Goal: Information Seeking & Learning: Learn about a topic

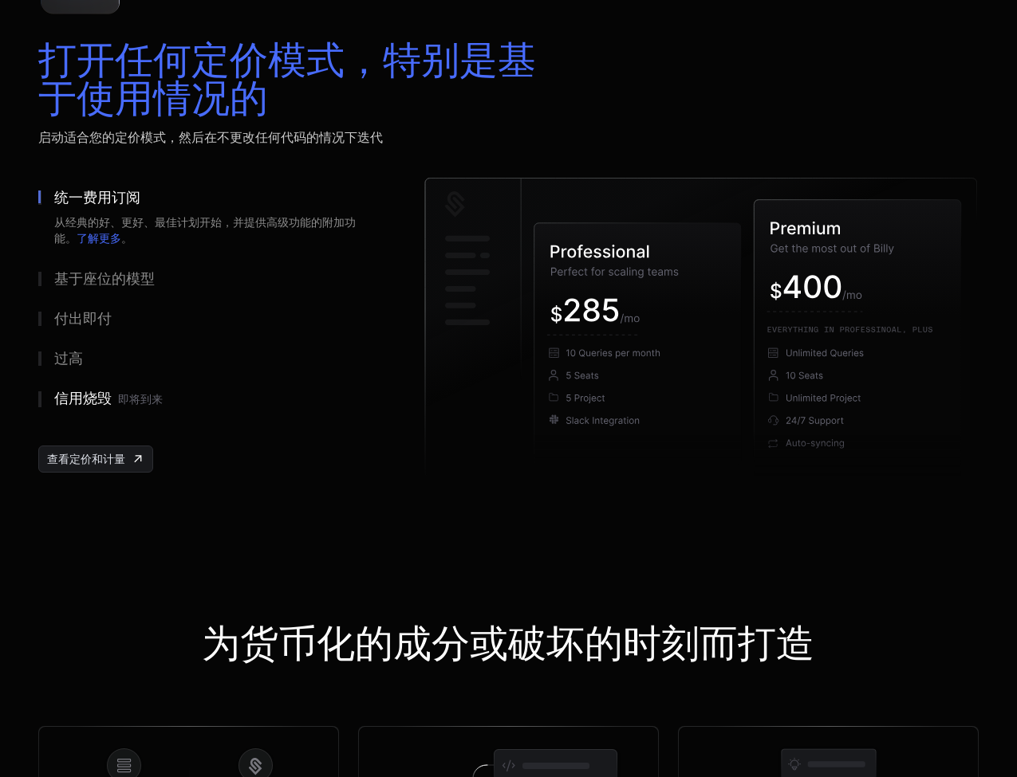
scroll to position [2440, 0]
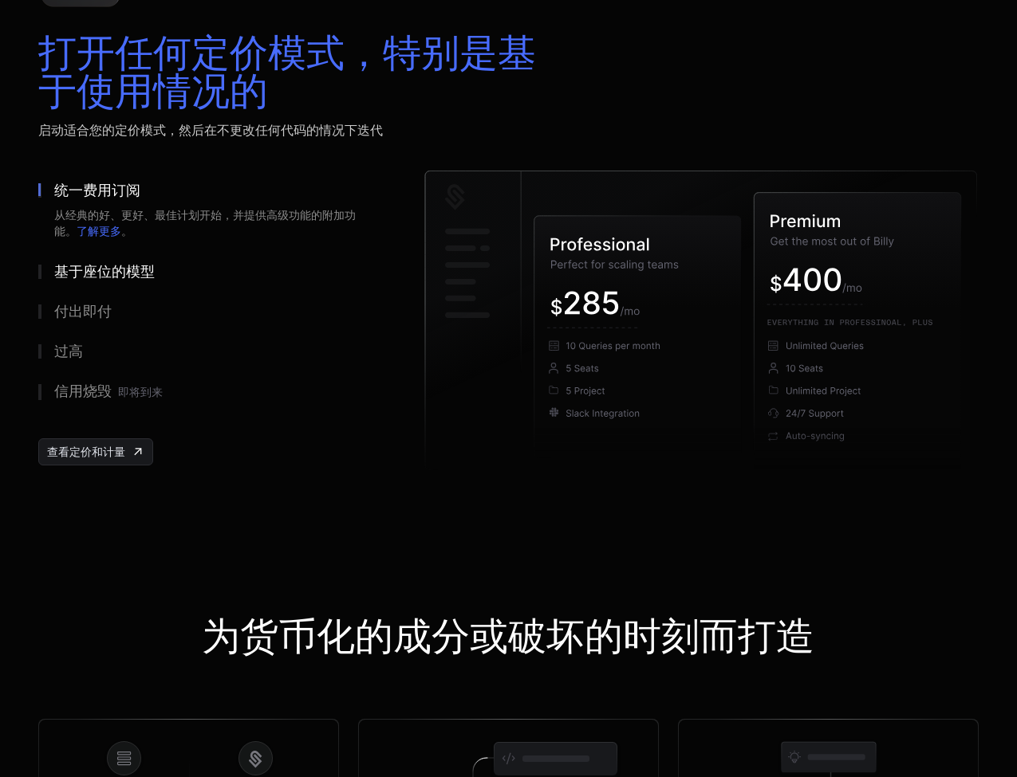
click at [77, 274] on div "基于座位的模型" at bounding box center [104, 272] width 100 height 14
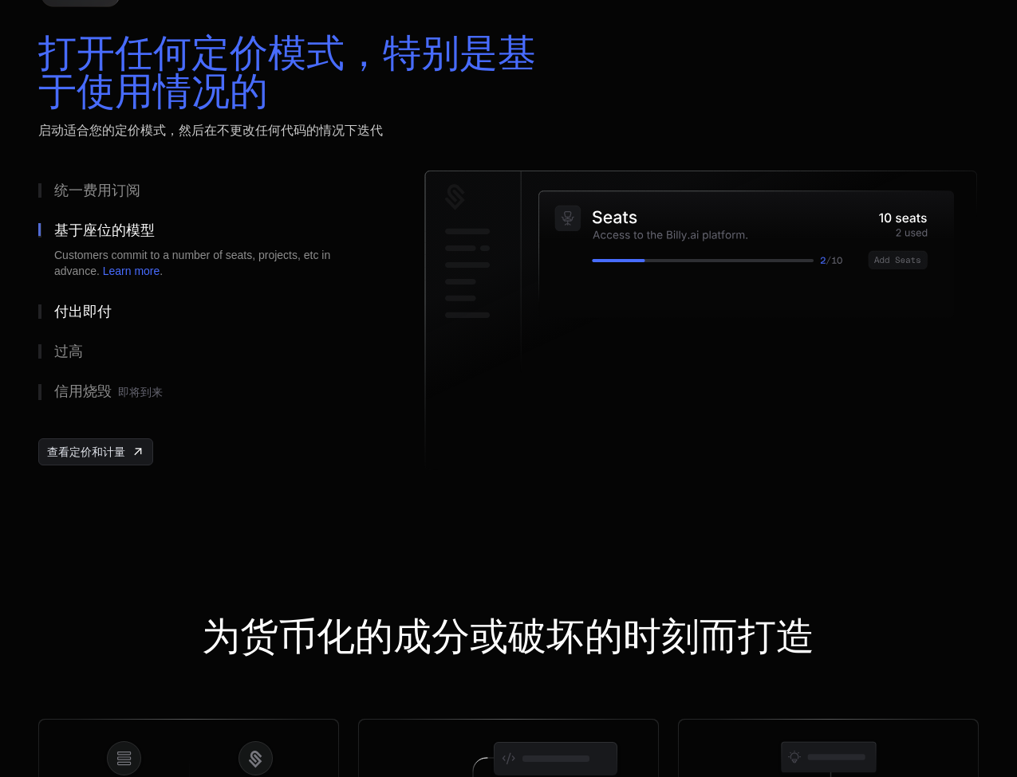
click at [79, 305] on div "付出即付" at bounding box center [82, 312] width 57 height 14
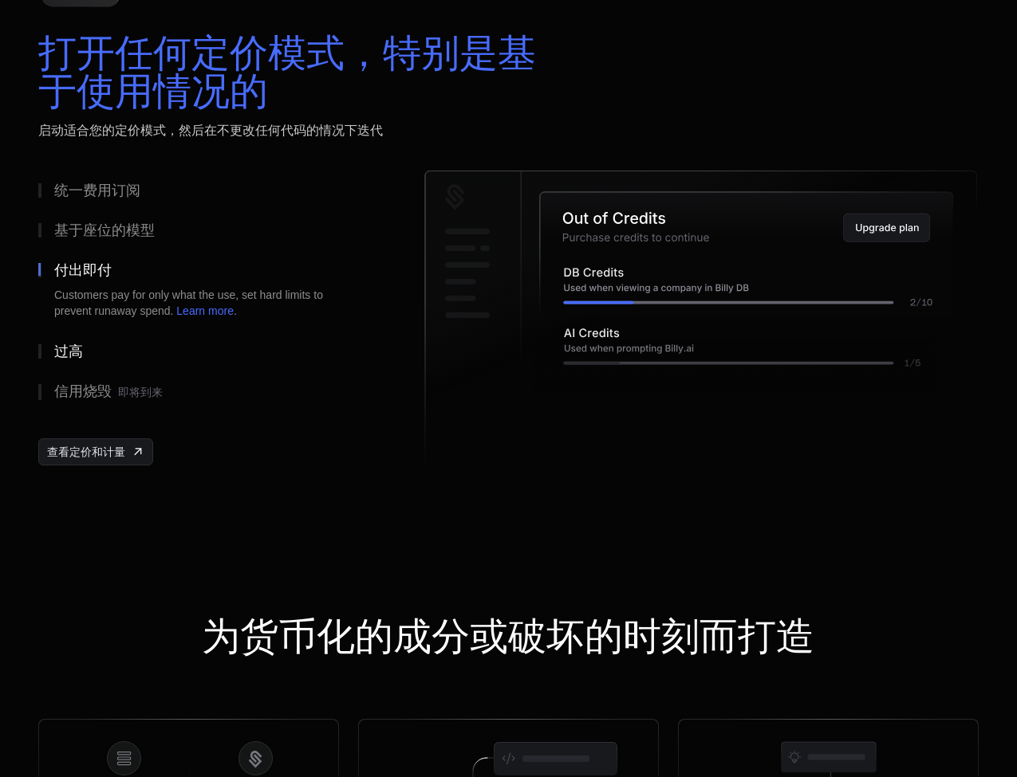
click at [80, 348] on div "过高" at bounding box center [68, 351] width 29 height 14
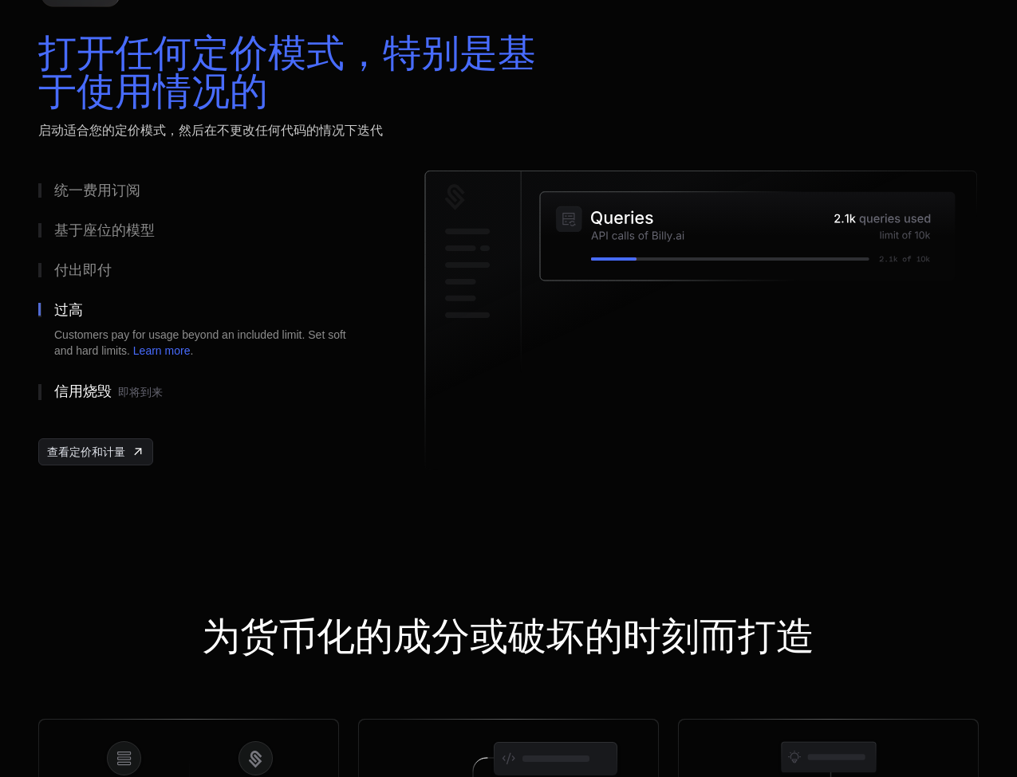
click at [81, 387] on div "信用烧毁 即将到来" at bounding box center [108, 392] width 108 height 16
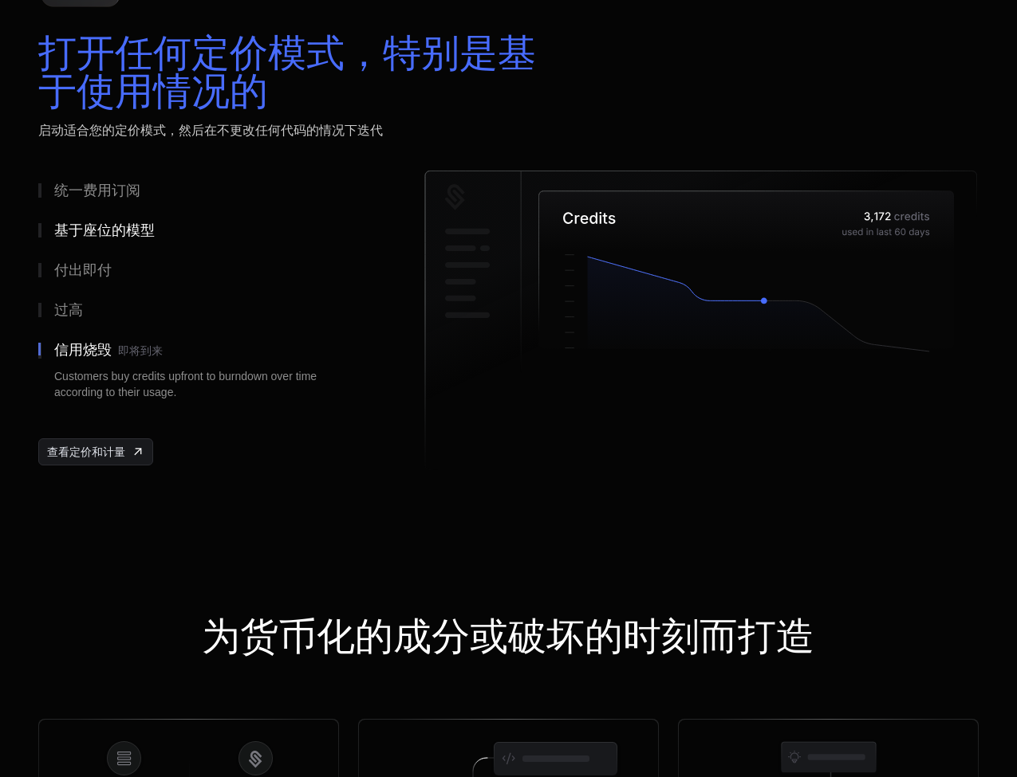
click at [92, 235] on div "基于座位的模型" at bounding box center [104, 230] width 100 height 14
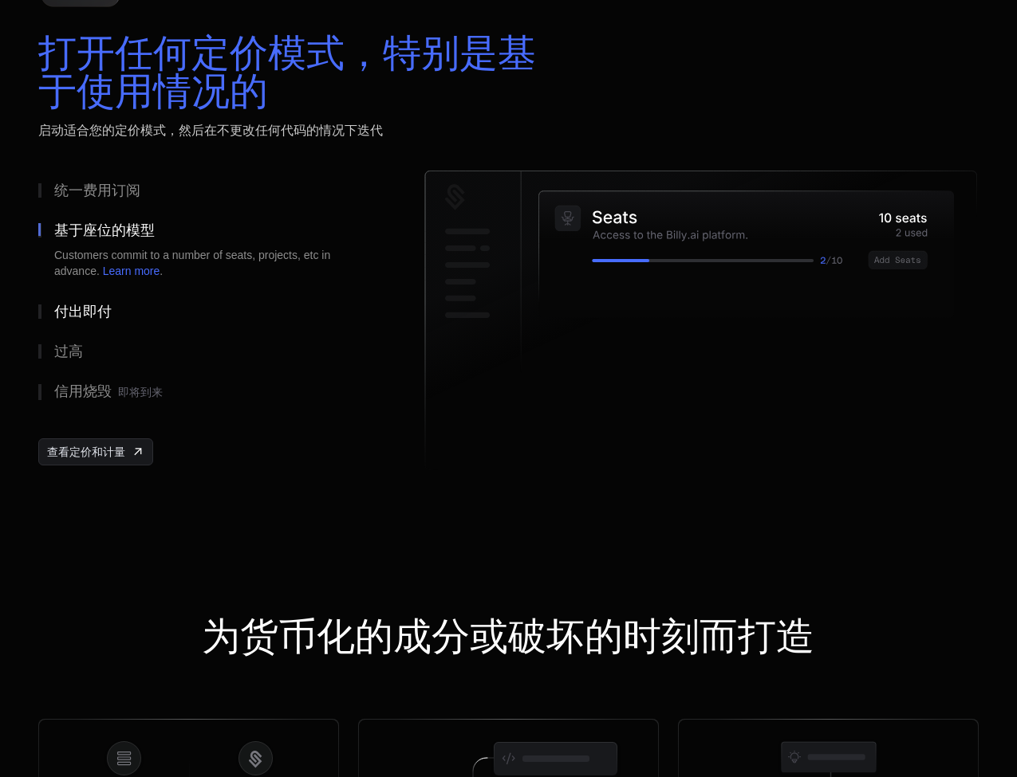
click at [88, 305] on div "付出即付" at bounding box center [82, 312] width 57 height 14
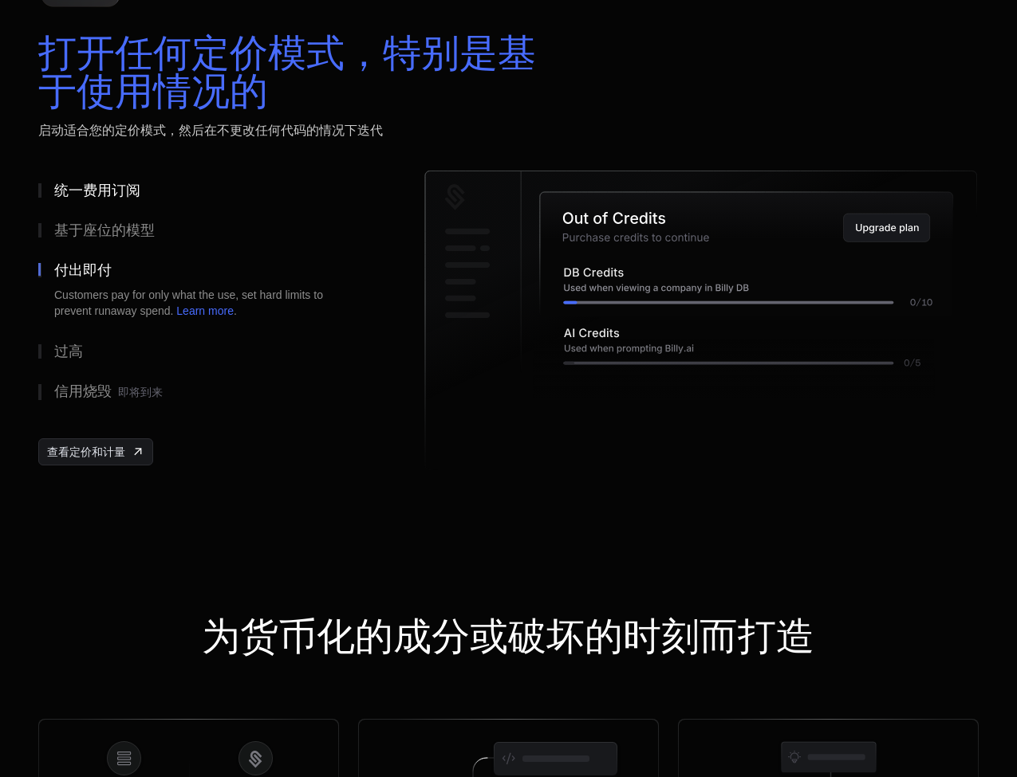
click at [100, 187] on div "统一费用订阅" at bounding box center [97, 190] width 86 height 14
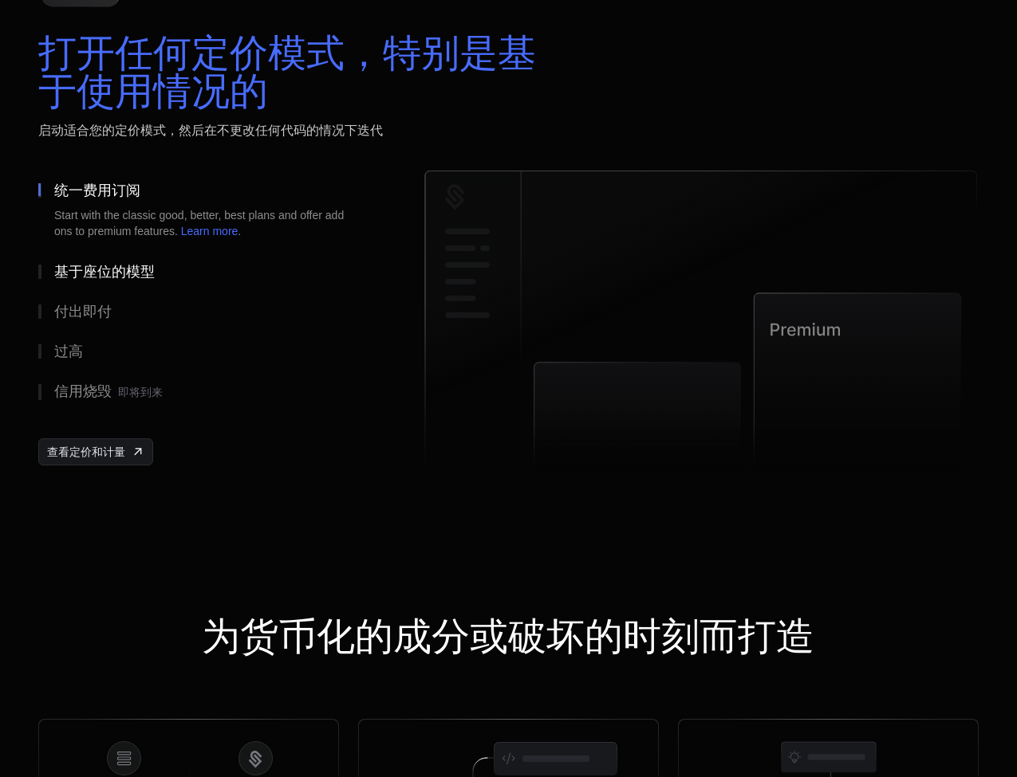
click at [97, 266] on div "基于座位的模型" at bounding box center [104, 272] width 100 height 14
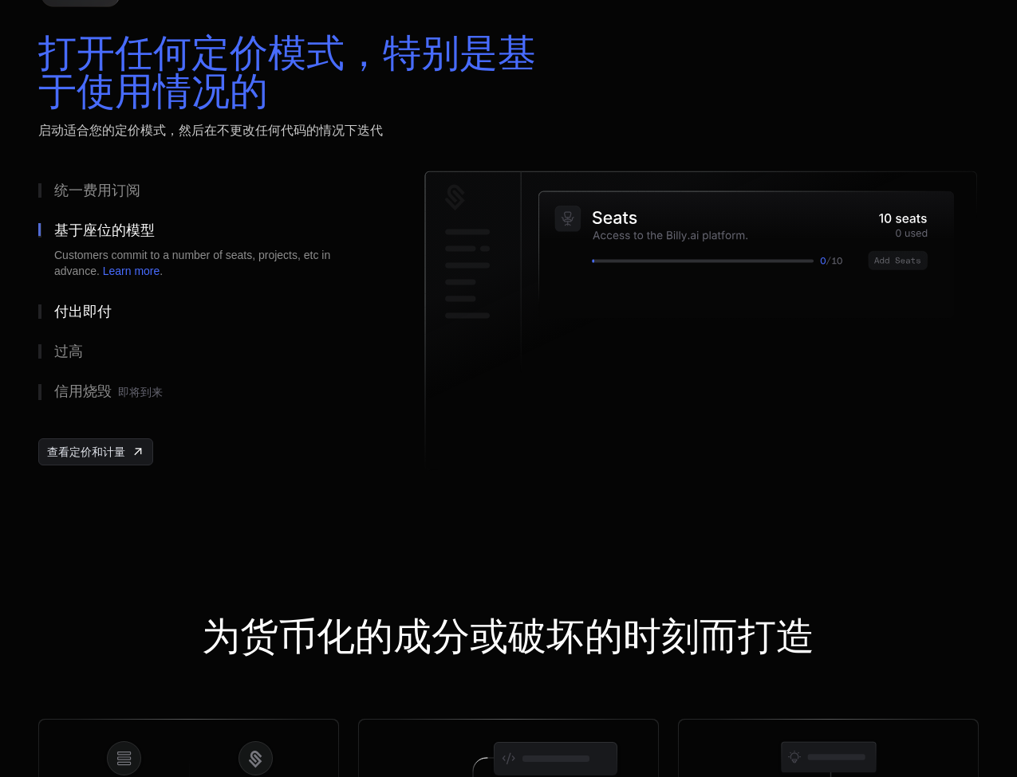
click at [94, 293] on button "付出即付" at bounding box center [205, 312] width 335 height 40
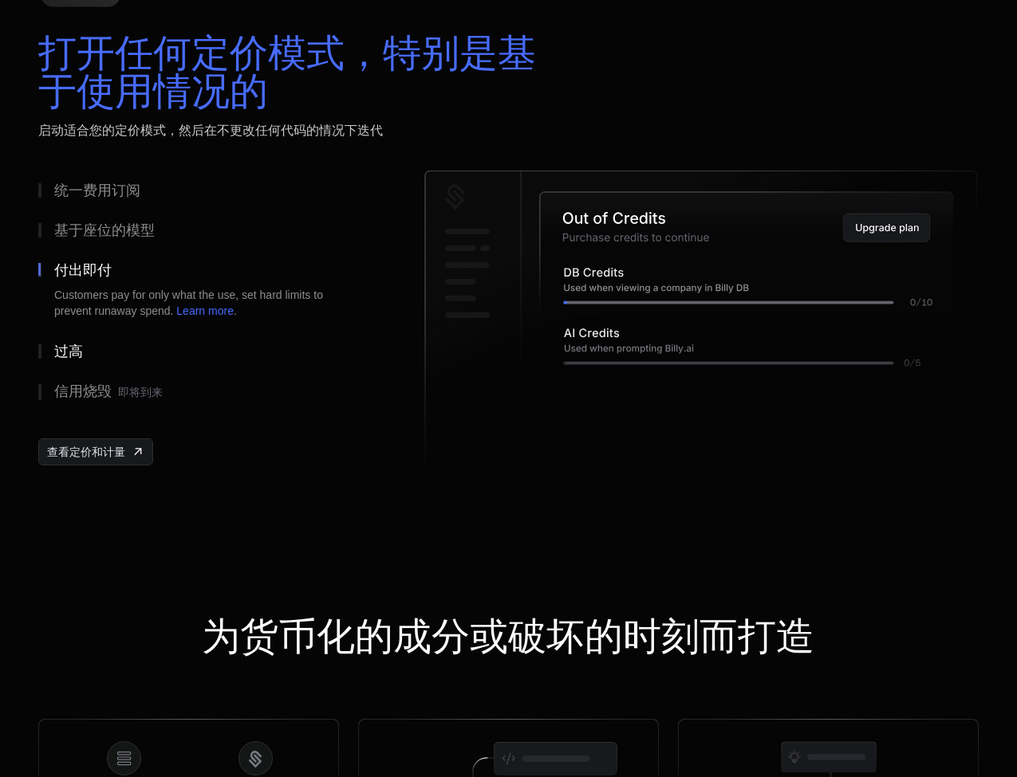
click at [85, 341] on button "过高" at bounding box center [205, 352] width 335 height 40
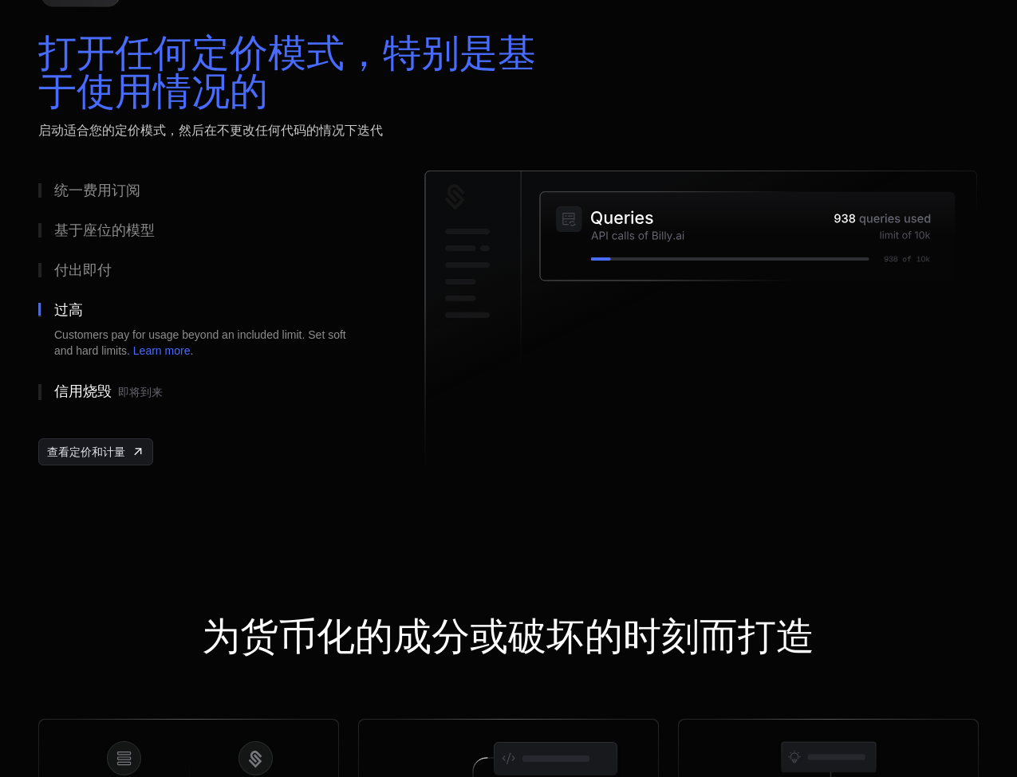
click at [88, 384] on div "信用烧毁 即将到来" at bounding box center [108, 392] width 108 height 16
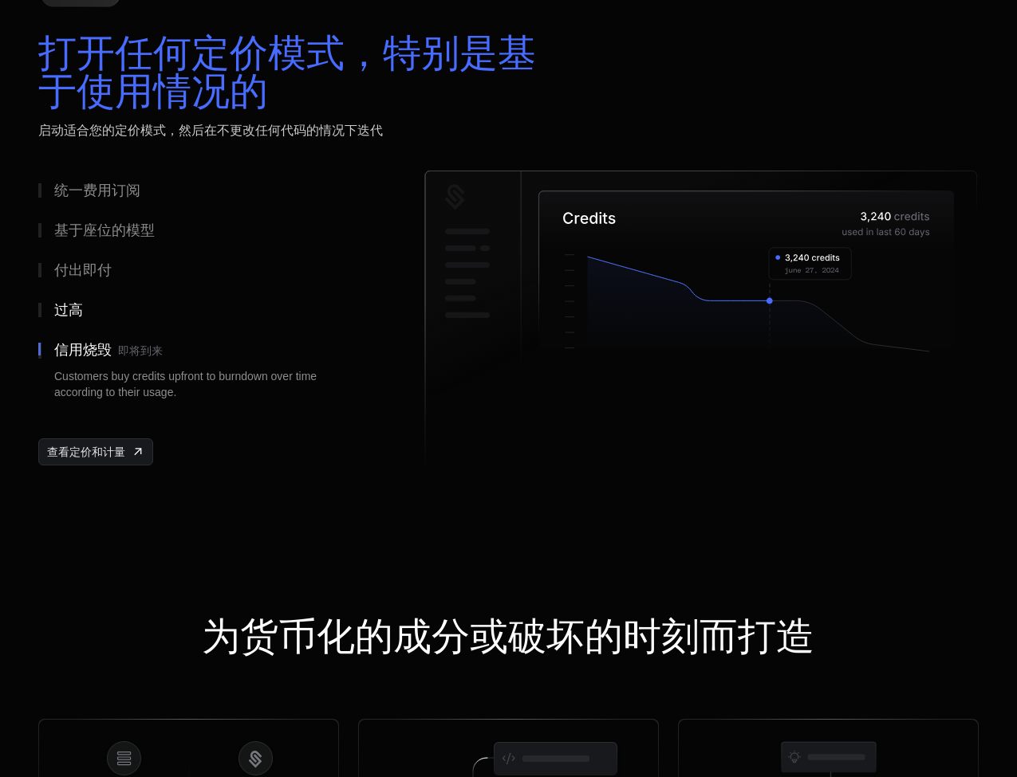
click at [93, 320] on button "过高" at bounding box center [205, 310] width 335 height 40
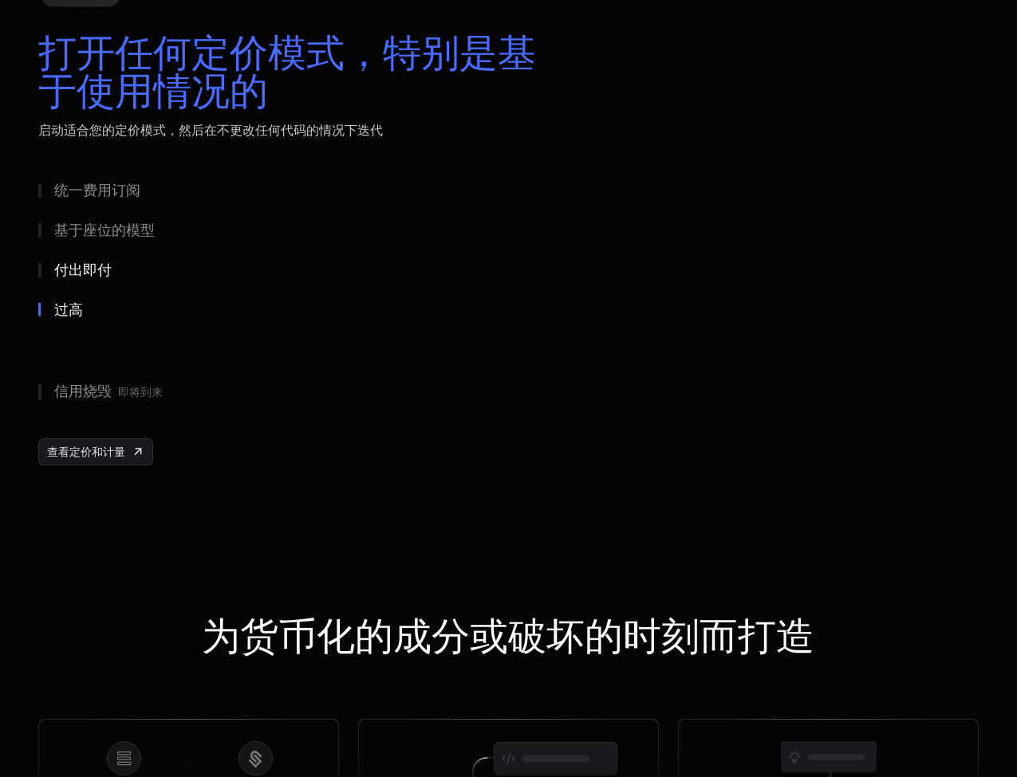
click at [86, 282] on button "付出即付" at bounding box center [205, 270] width 335 height 40
click at [89, 241] on button "基于座位的模型" at bounding box center [205, 230] width 335 height 40
click at [91, 188] on div "统一费用订阅" at bounding box center [97, 190] width 86 height 14
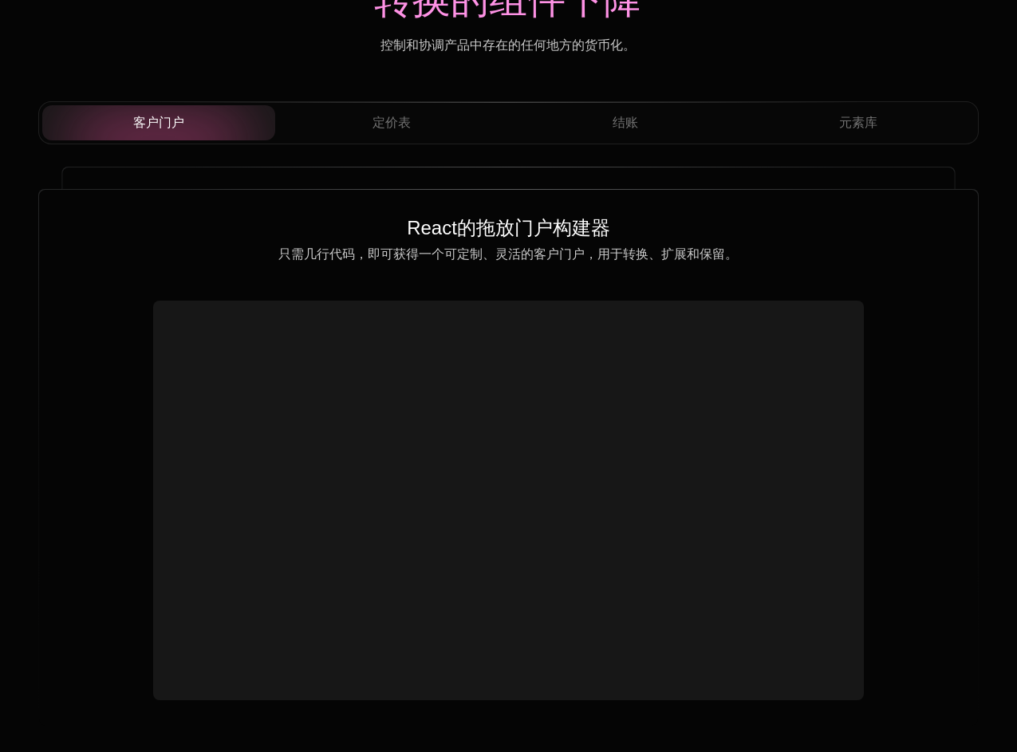
scroll to position [5524, 0]
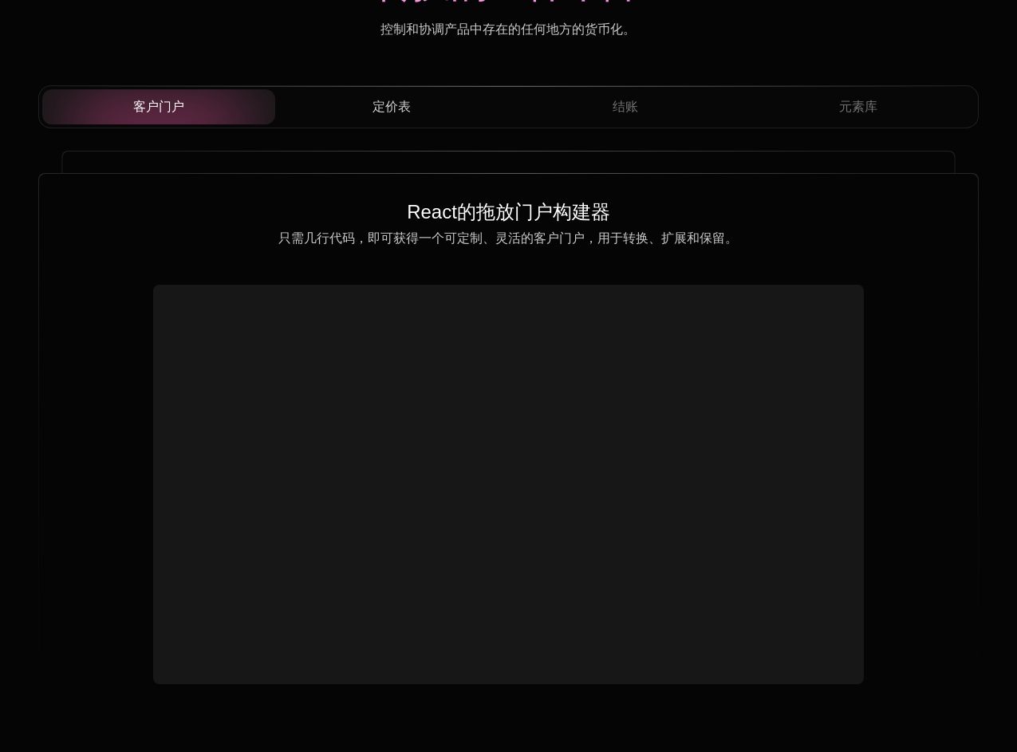
click at [388, 104] on span "定价表" at bounding box center [391, 106] width 38 height 19
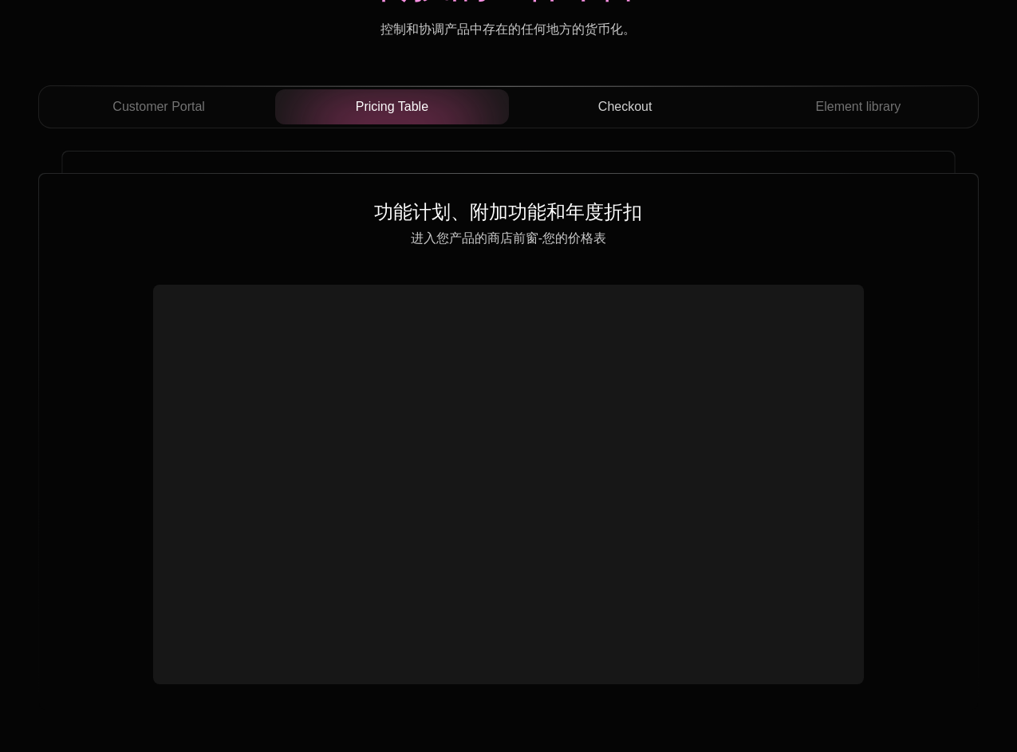
click at [598, 108] on span "Checkout" at bounding box center [625, 106] width 54 height 19
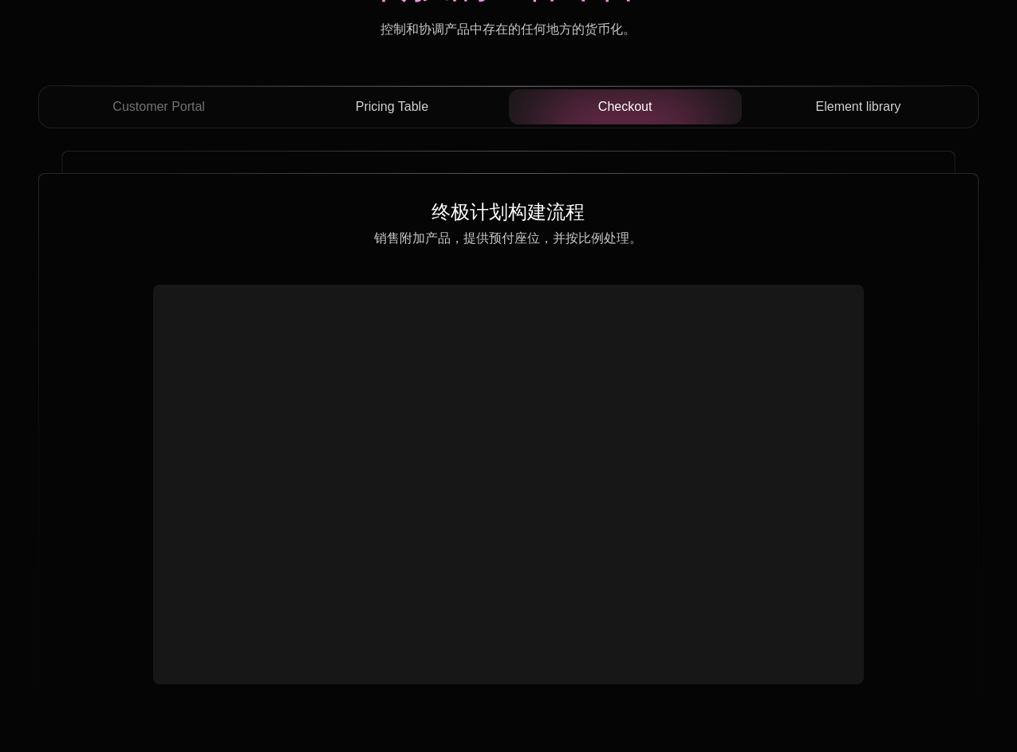
click at [837, 120] on button "Element library" at bounding box center [857, 106] width 233 height 35
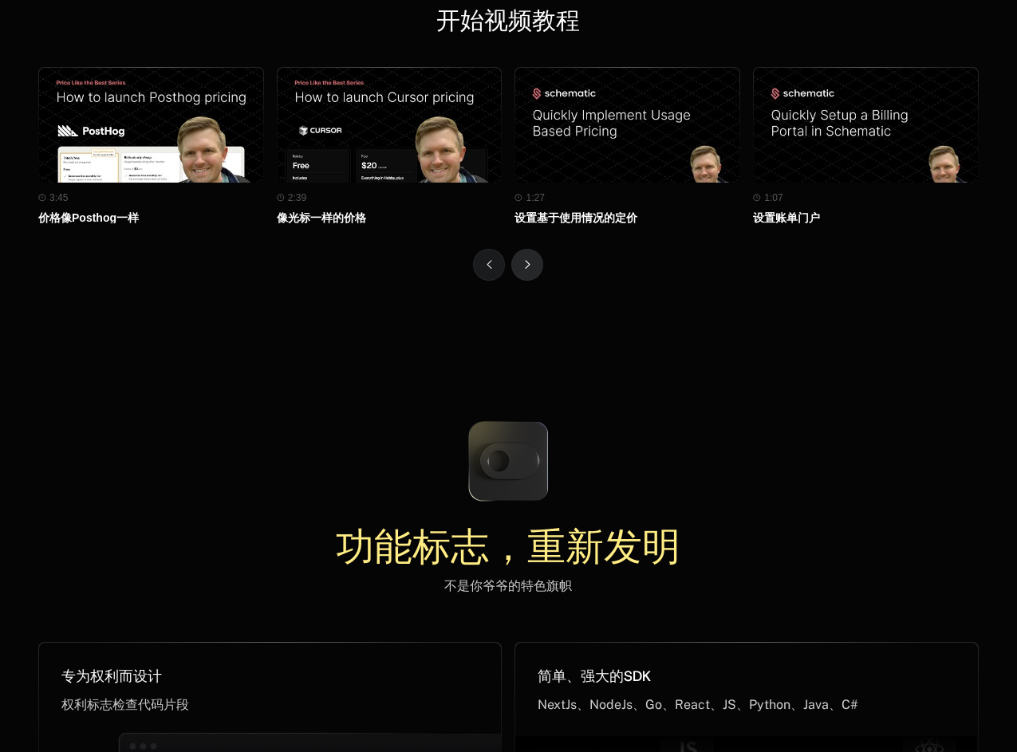
scroll to position [6916, 0]
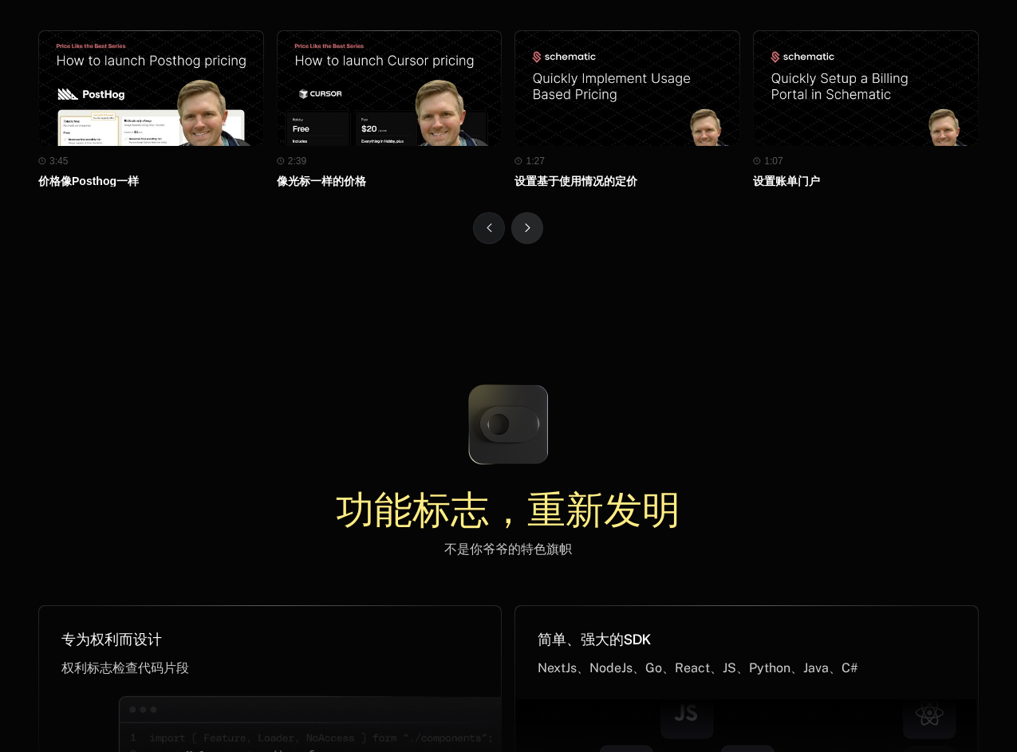
click at [525, 232] on icon "下一个" at bounding box center [528, 227] width 6 height 9
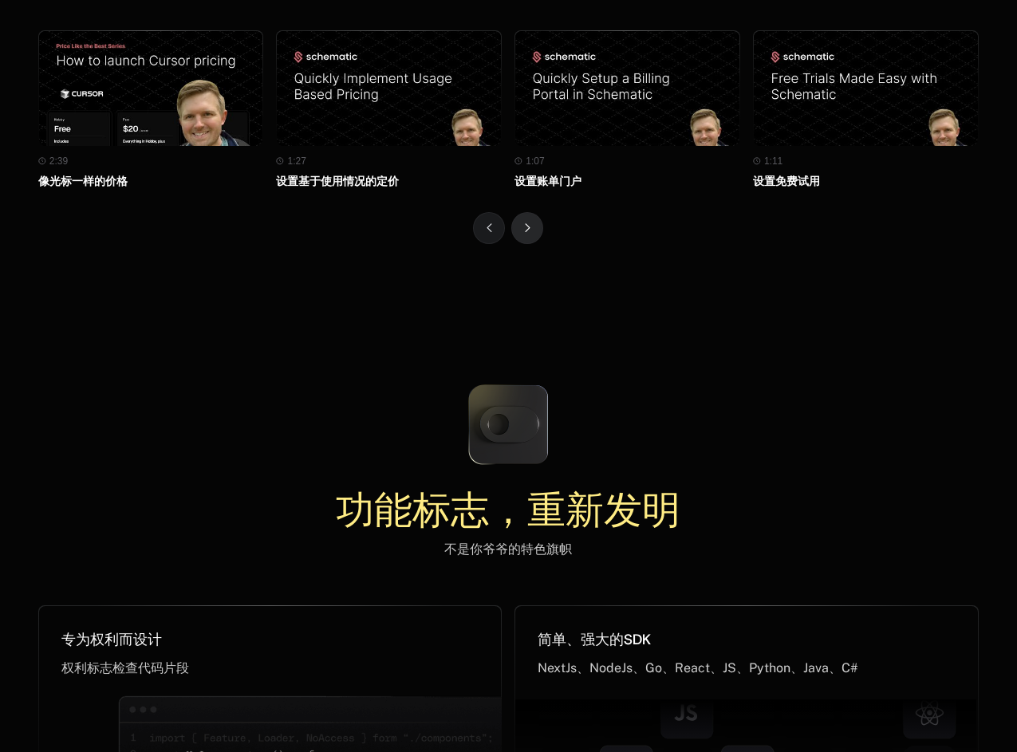
click at [525, 232] on icon "下一个" at bounding box center [528, 227] width 6 height 9
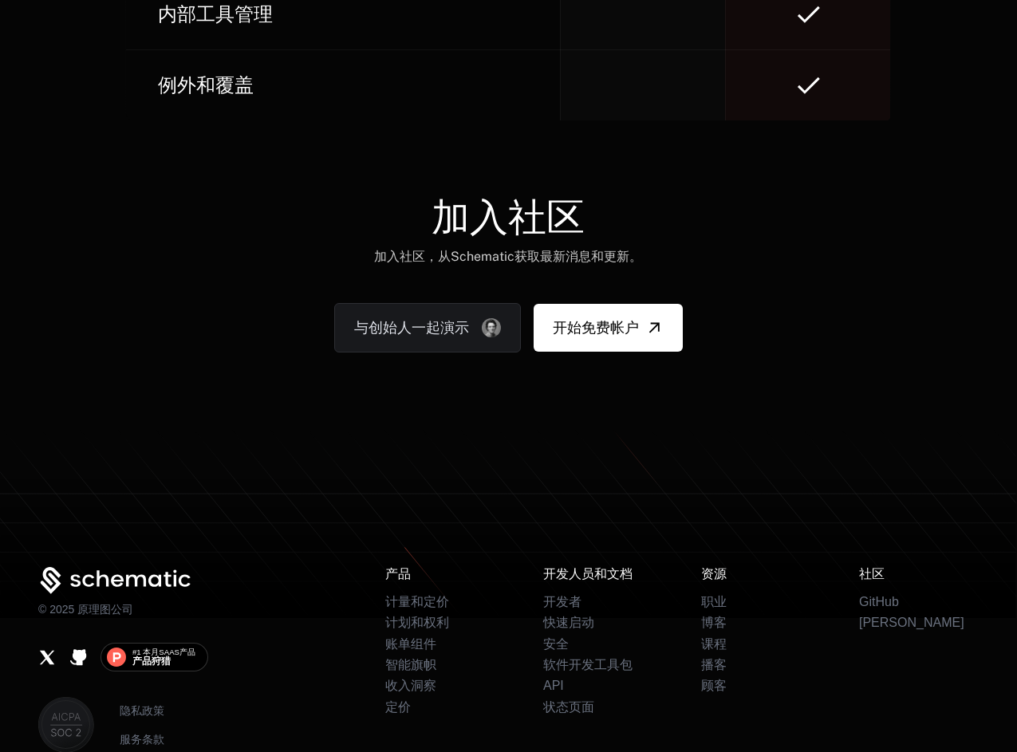
scroll to position [9804, 0]
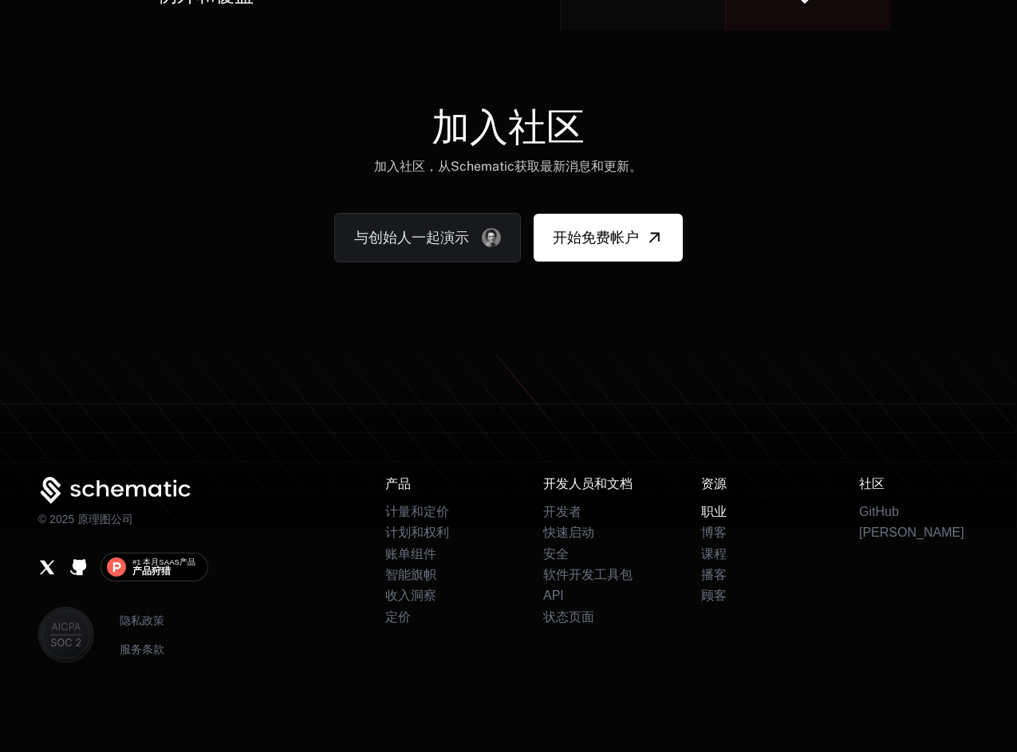
click at [720, 517] on link "职业" at bounding box center [714, 512] width 26 height 14
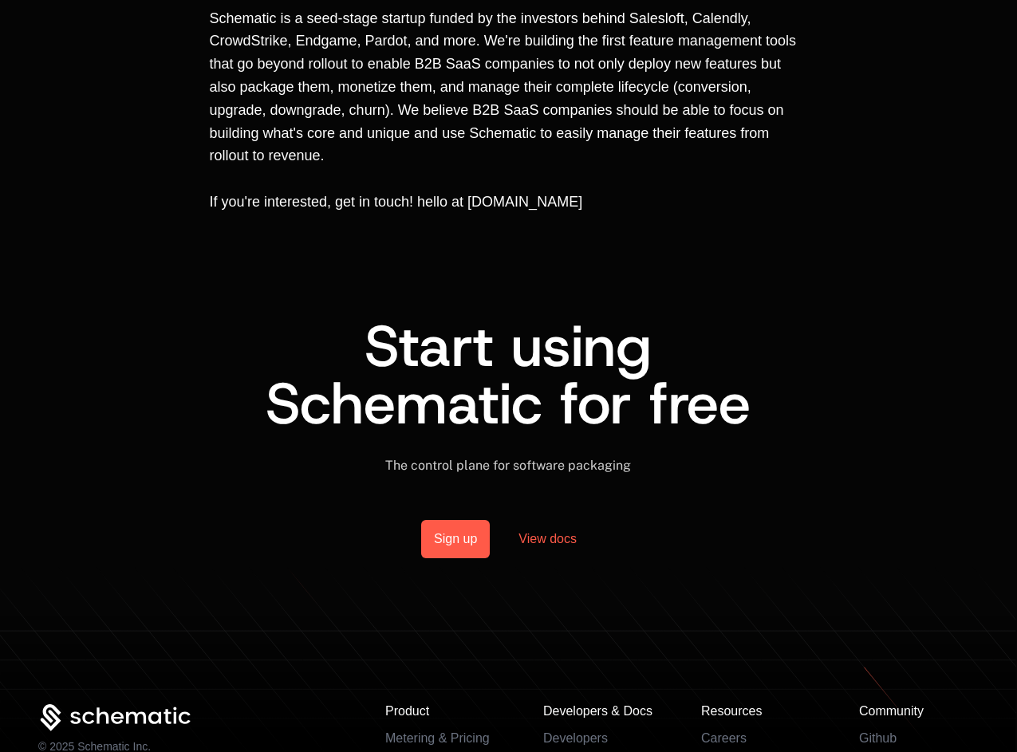
scroll to position [1229, 0]
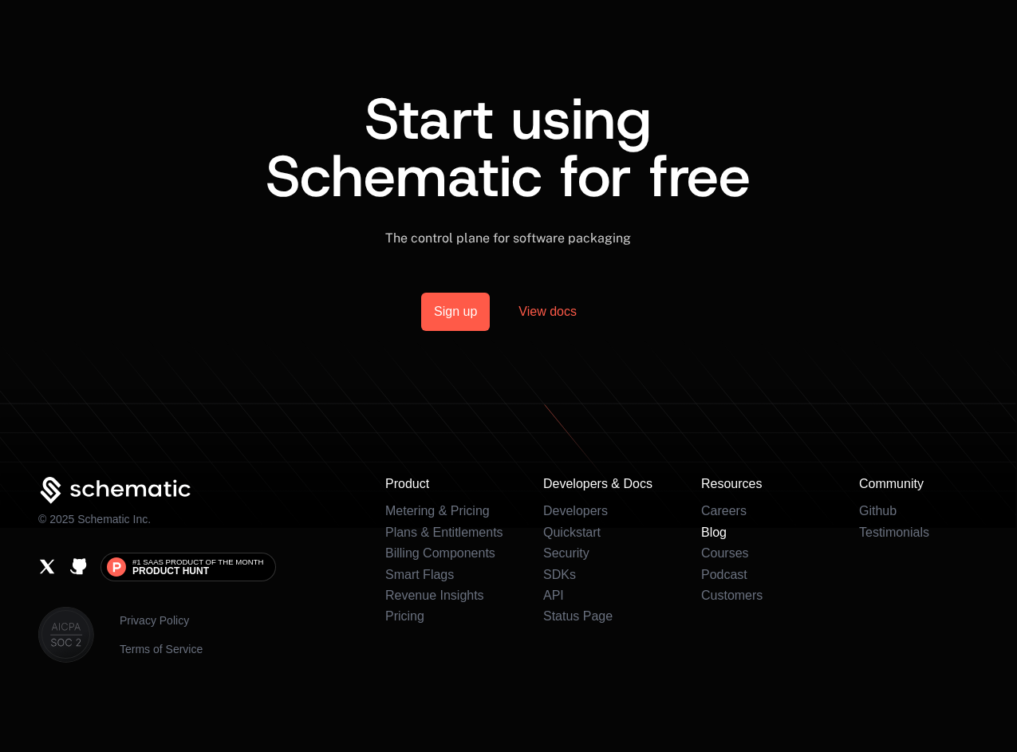
click at [716, 536] on link "Blog" at bounding box center [714, 532] width 26 height 14
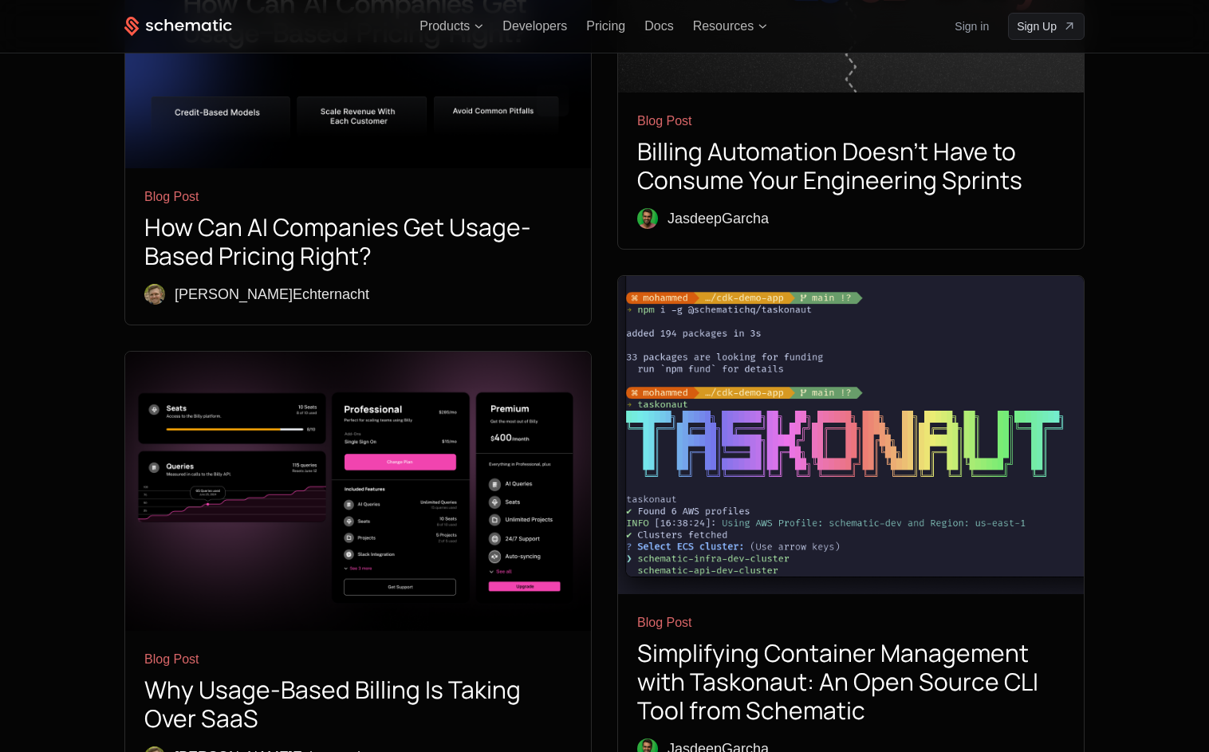
scroll to position [2701, 0]
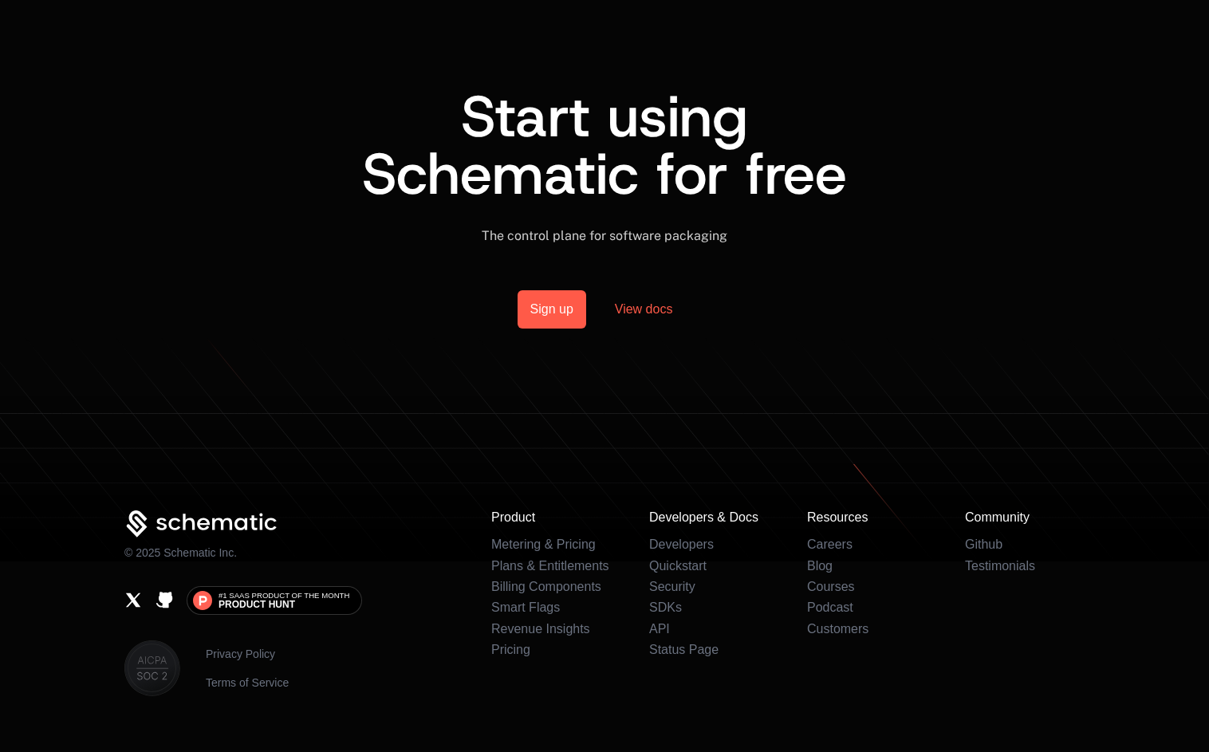
scroll to position [1265, 0]
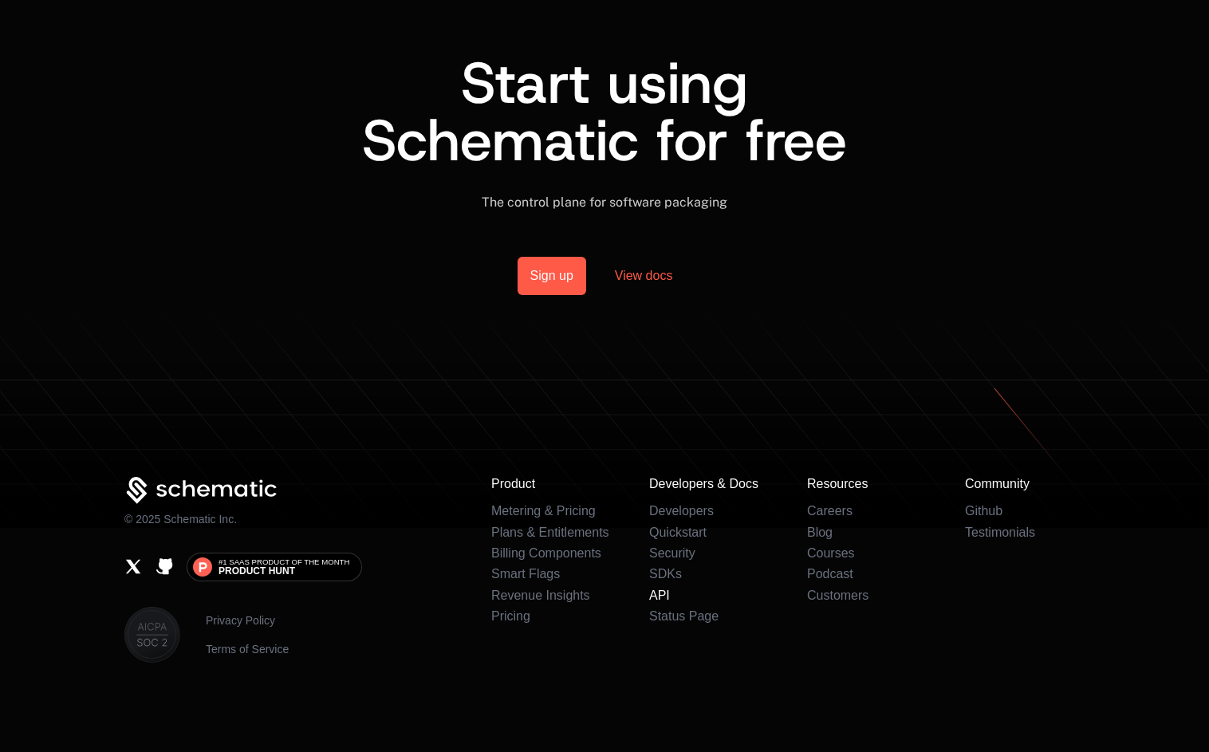
click at [649, 596] on link "API" at bounding box center [659, 595] width 21 height 14
click at [497, 613] on link "Pricing" at bounding box center [510, 616] width 39 height 14
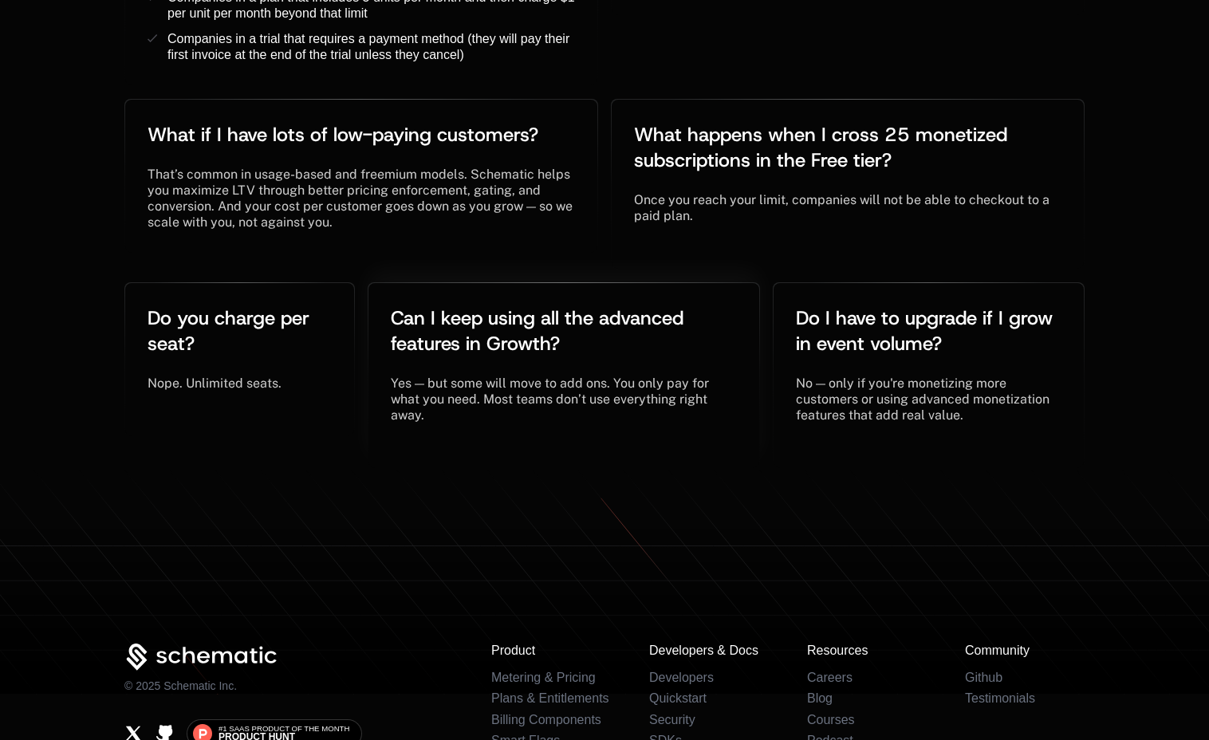
scroll to position [3495, 0]
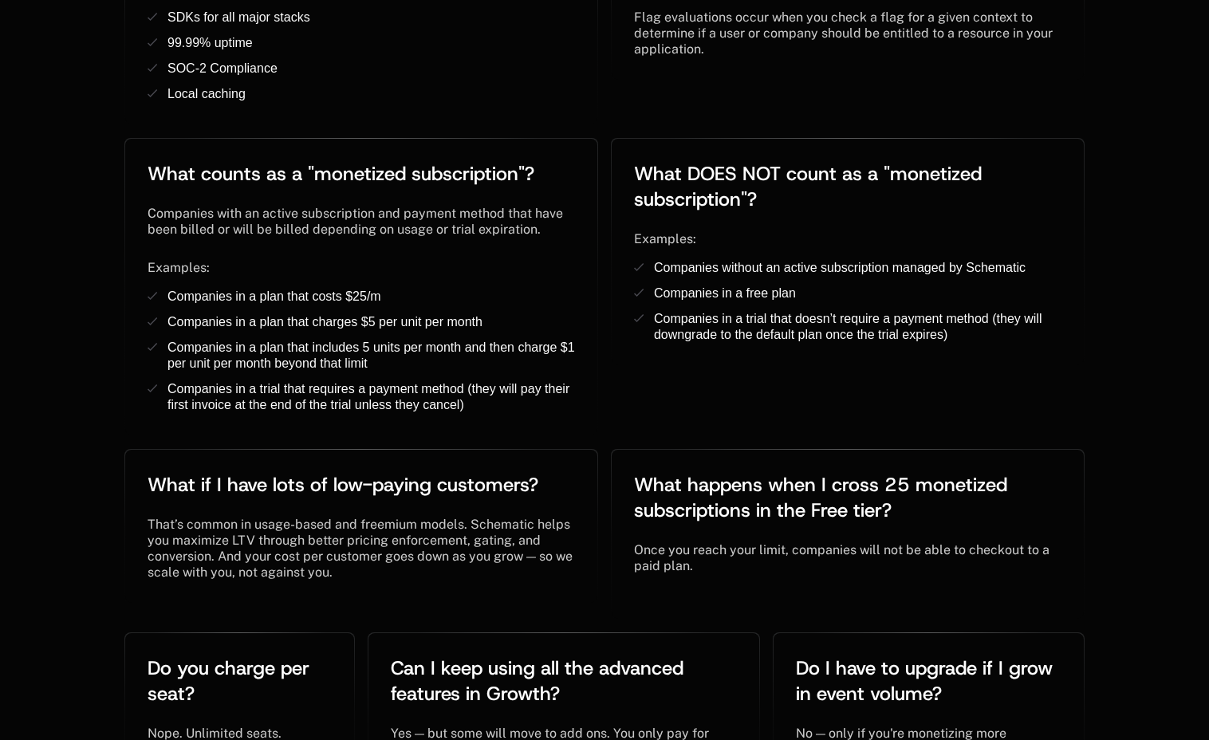
scroll to position [2953, 0]
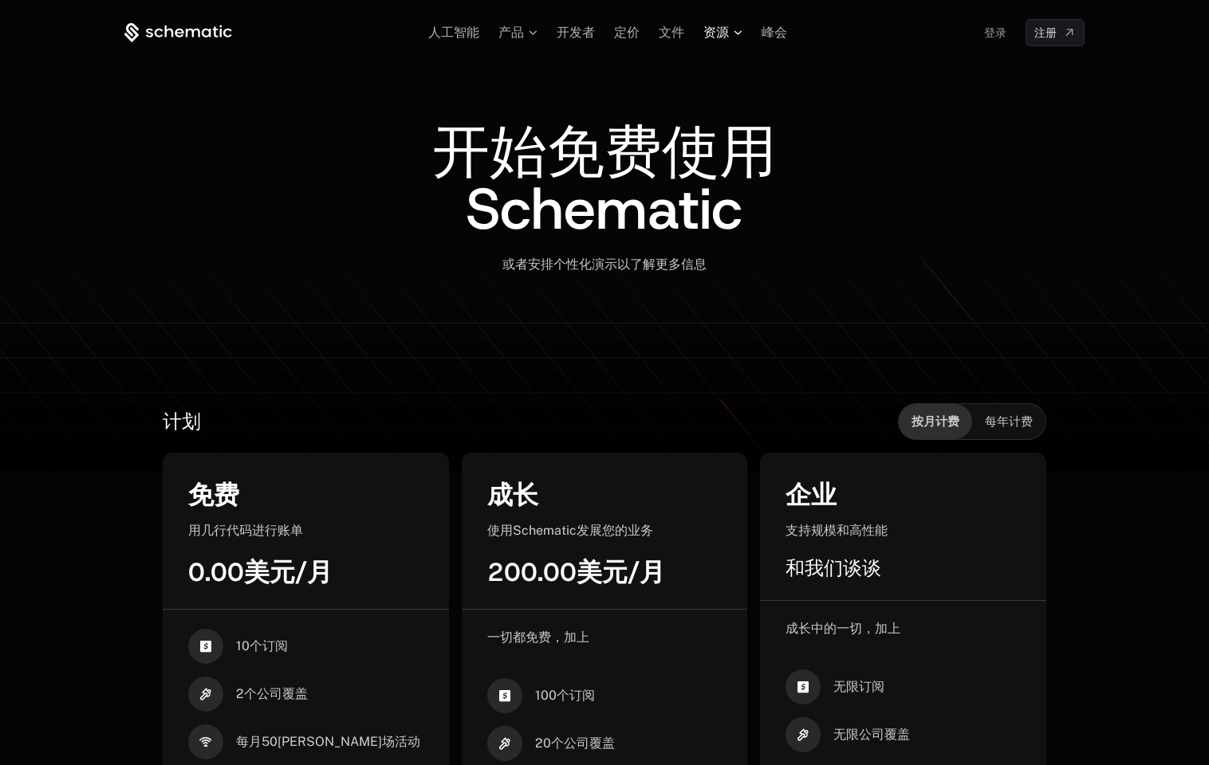
click at [733, 33] on icon at bounding box center [737, 32] width 9 height 5
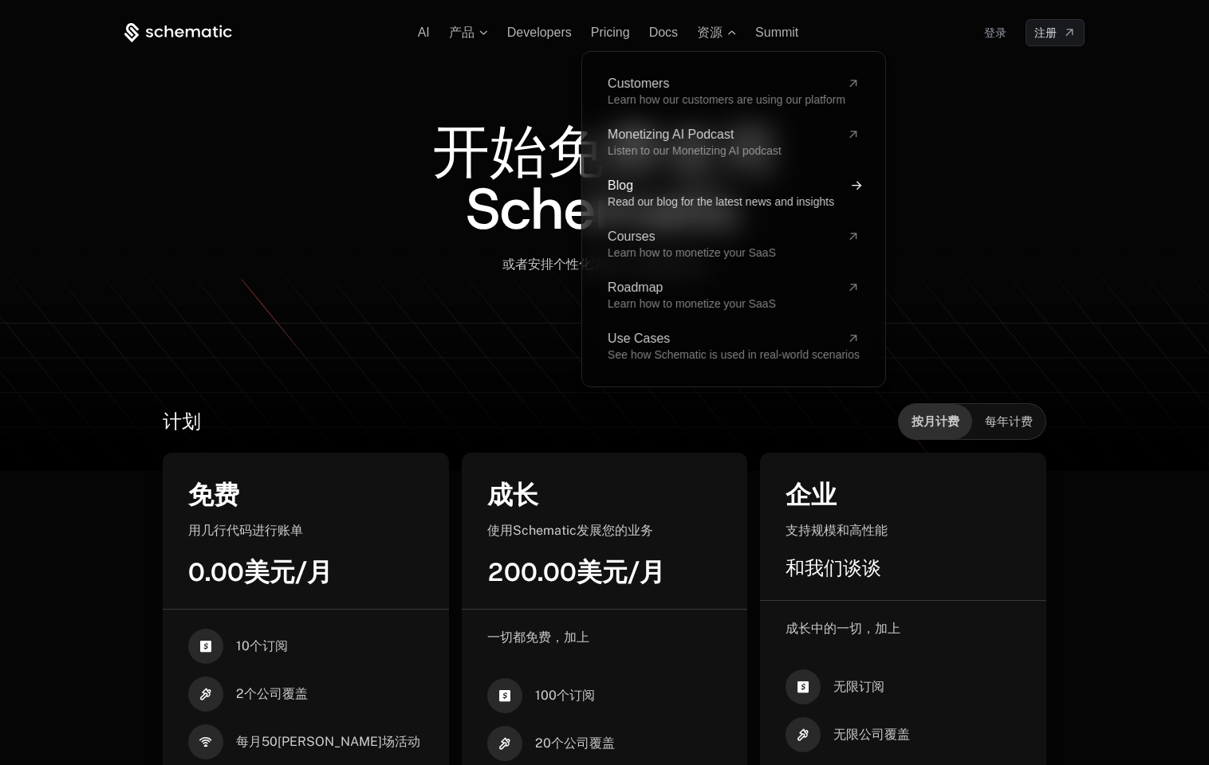
click at [622, 192] on span "Blog" at bounding box center [724, 185] width 233 height 13
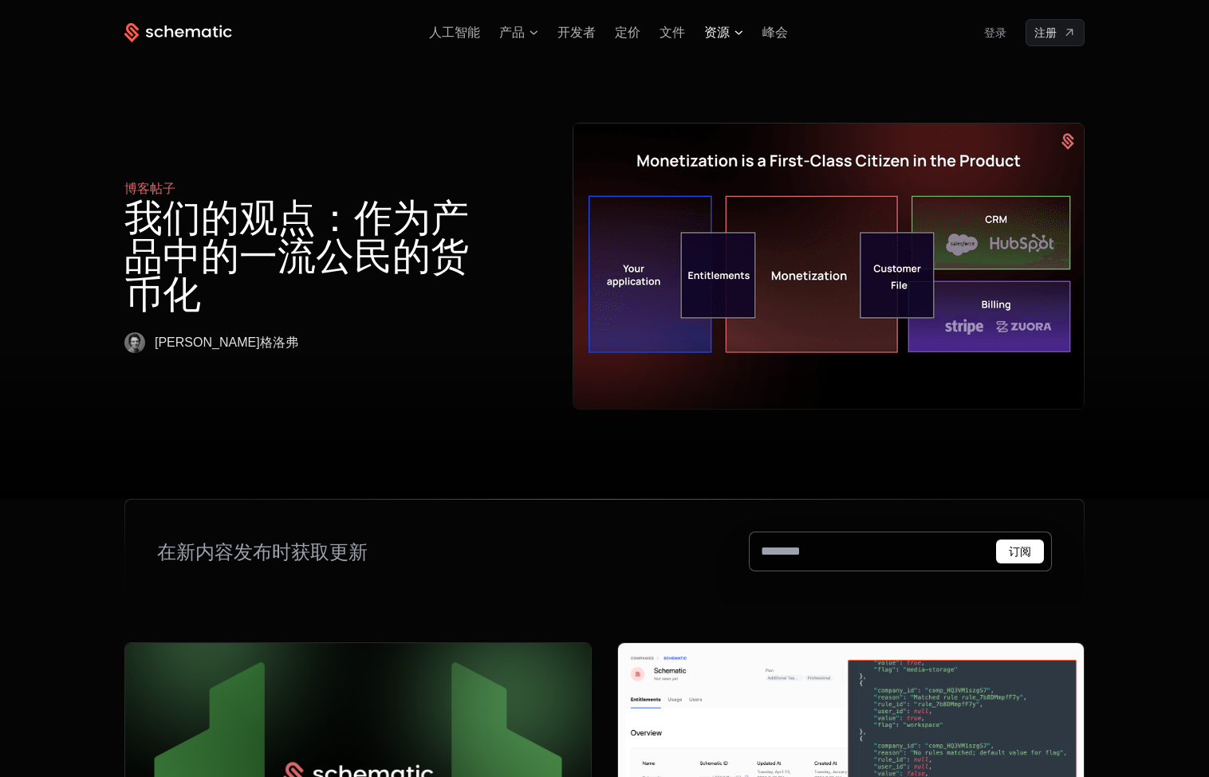
click at [740, 33] on icon at bounding box center [738, 32] width 9 height 5
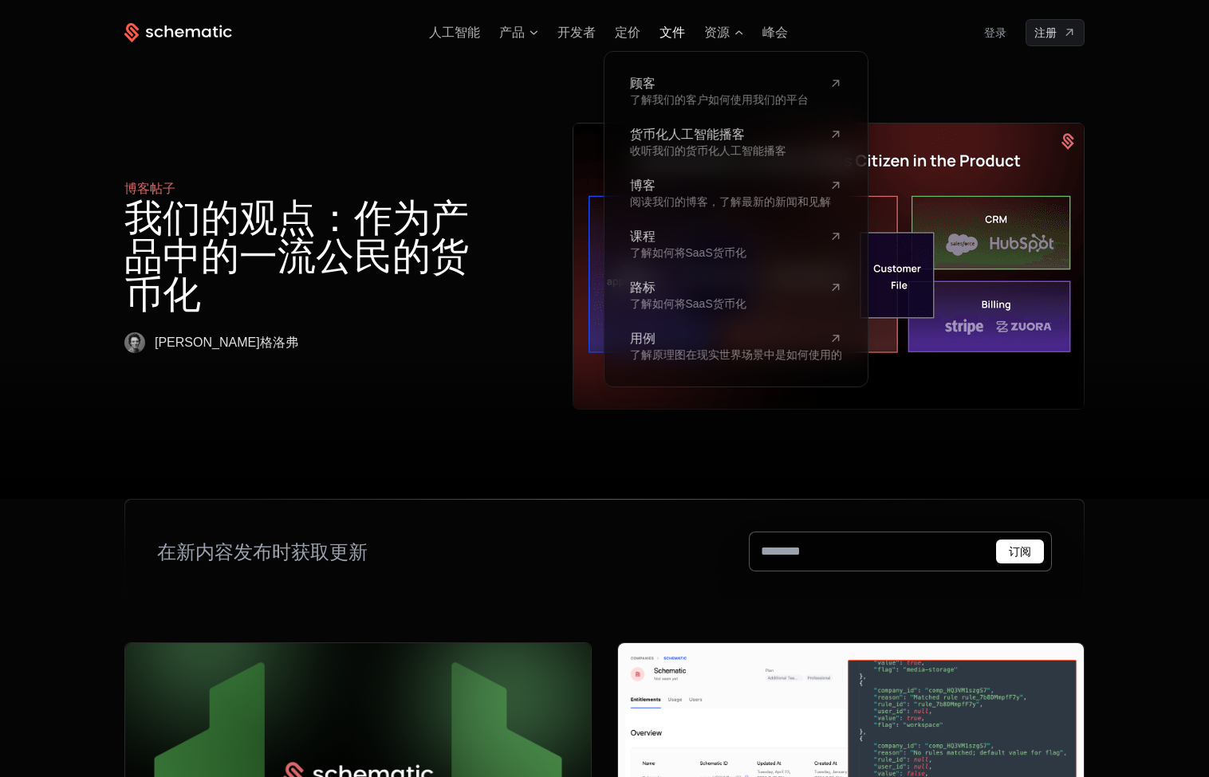
click at [666, 33] on span "文件" at bounding box center [672, 33] width 26 height 14
click at [730, 32] on span "资源" at bounding box center [723, 33] width 39 height 14
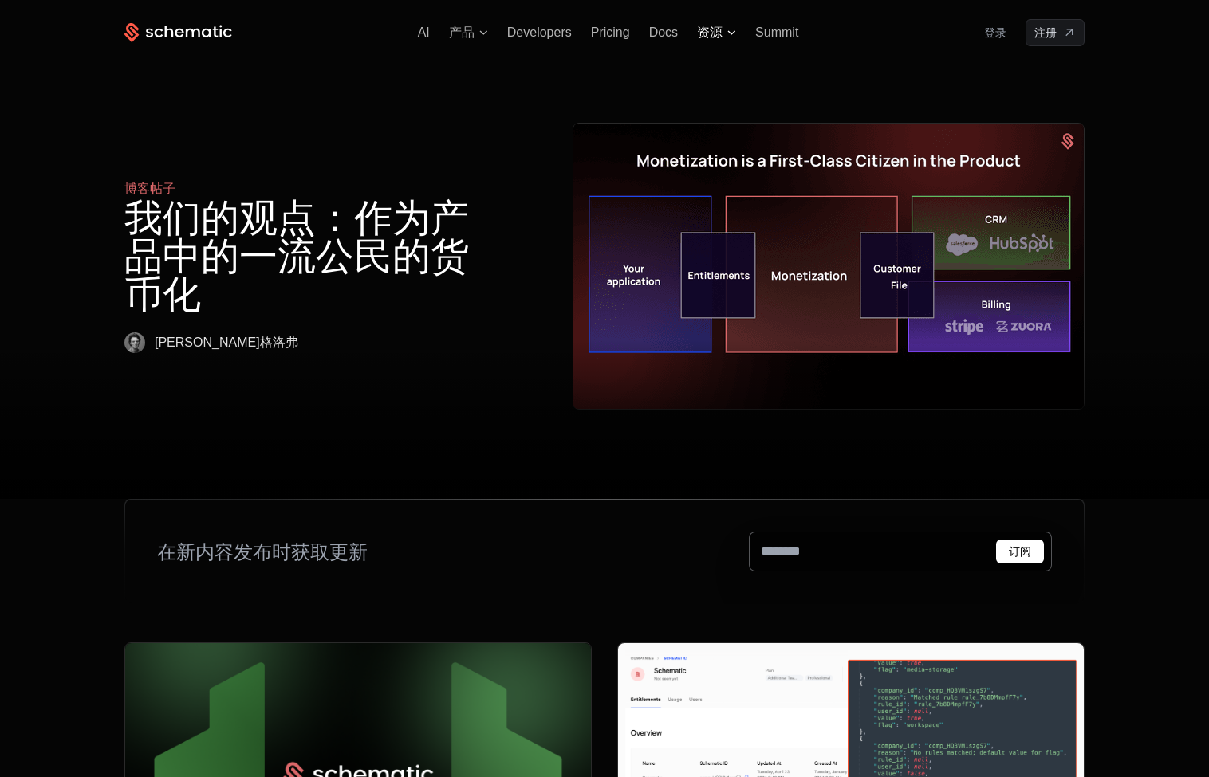
click at [730, 32] on icon at bounding box center [731, 32] width 9 height 5
click at [733, 41] on div "AI 产品 Developers Pricing Docs 资源 Summit 登录 注册" at bounding box center [604, 32] width 960 height 27
click at [731, 33] on icon at bounding box center [732, 32] width 8 height 4
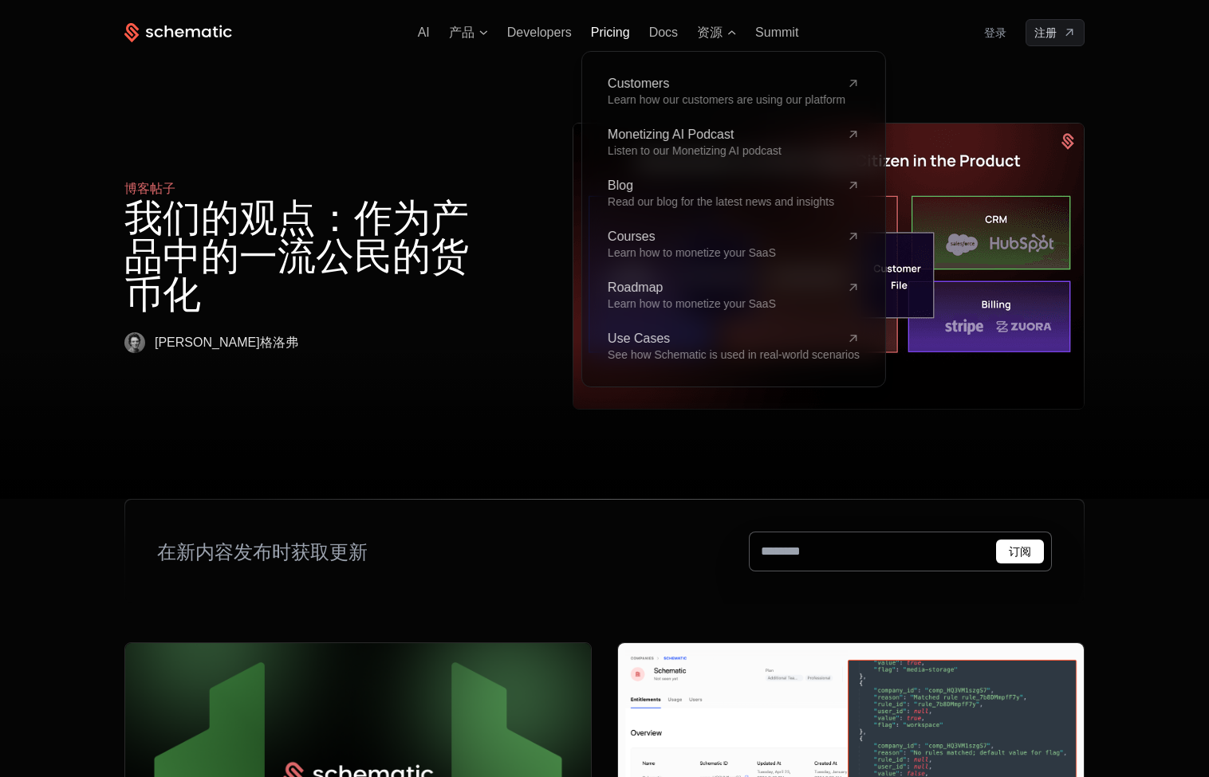
click at [623, 35] on span "Pricing" at bounding box center [610, 33] width 39 height 14
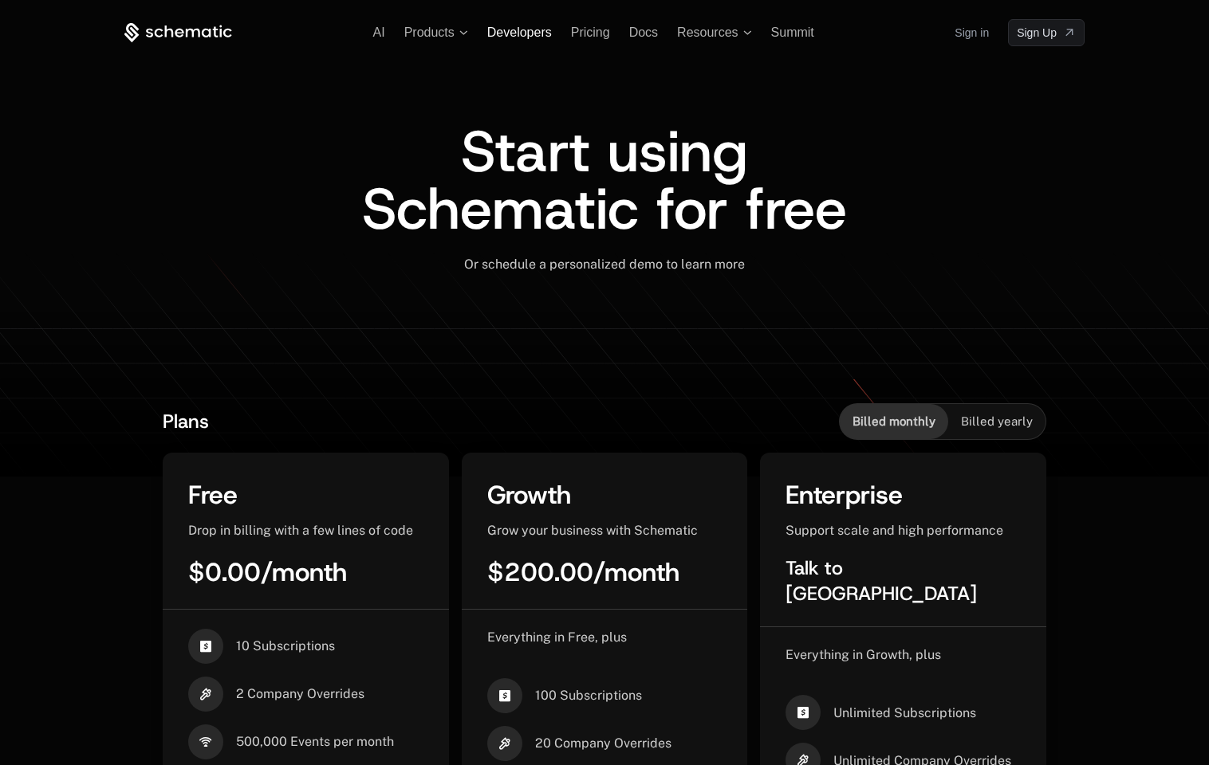
click at [534, 37] on span "Developers" at bounding box center [519, 33] width 65 height 14
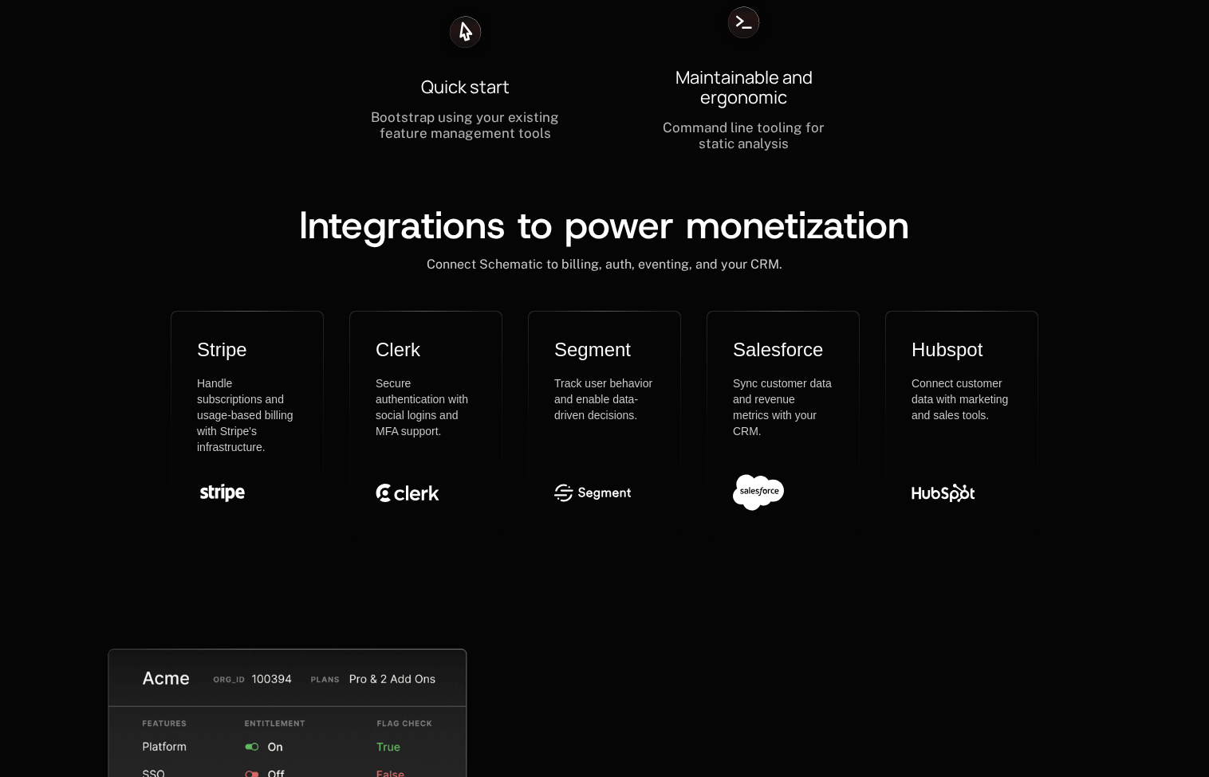
scroll to position [4995, 0]
